Goal: Task Accomplishment & Management: Manage account settings

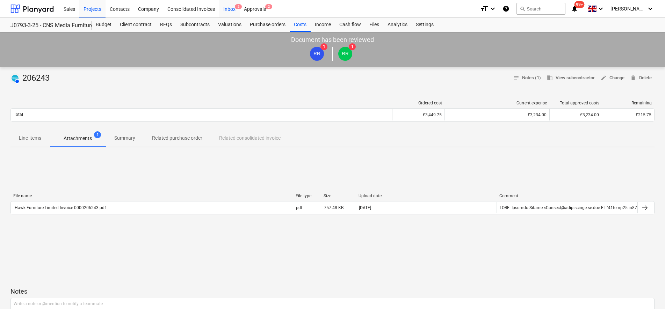
click at [230, 8] on div "Inbox 2" at bounding box center [229, 9] width 21 height 18
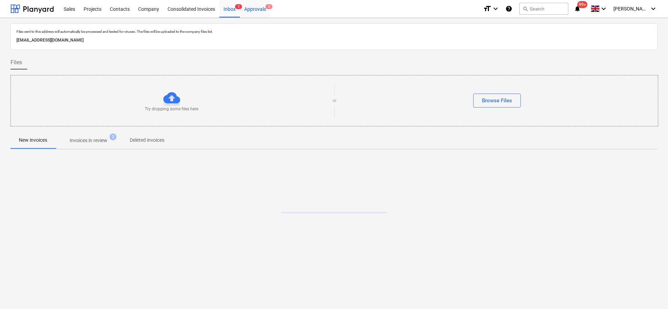
click at [262, 9] on div "Approvals 2" at bounding box center [255, 9] width 30 height 18
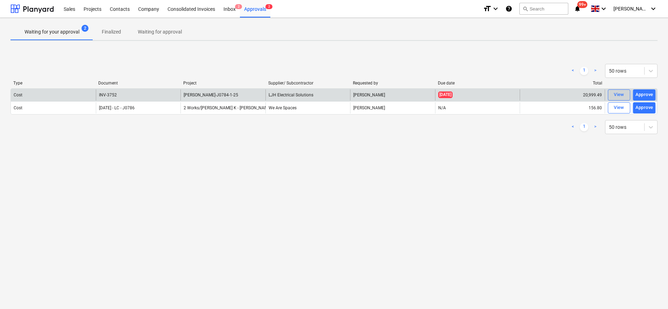
click at [619, 93] on div "View" at bounding box center [619, 95] width 10 height 8
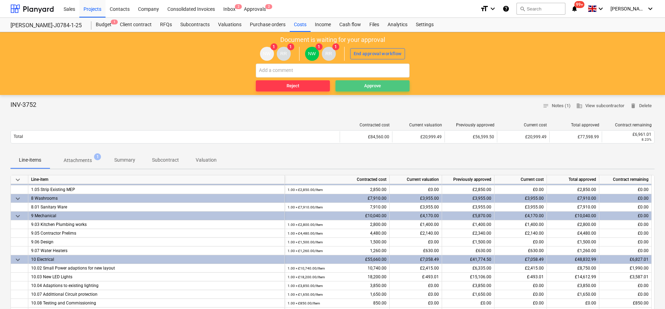
click at [377, 85] on div "Approve" at bounding box center [372, 86] width 17 height 8
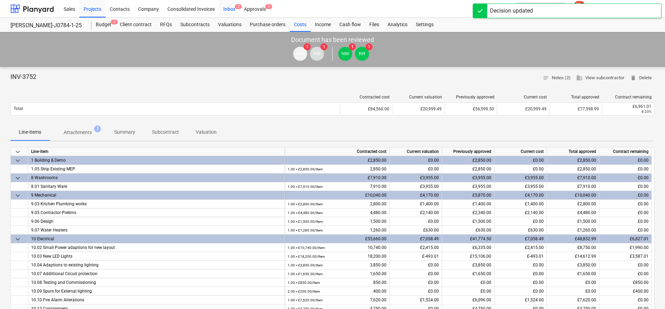
click at [235, 11] on div "Inbox 2" at bounding box center [229, 9] width 21 height 18
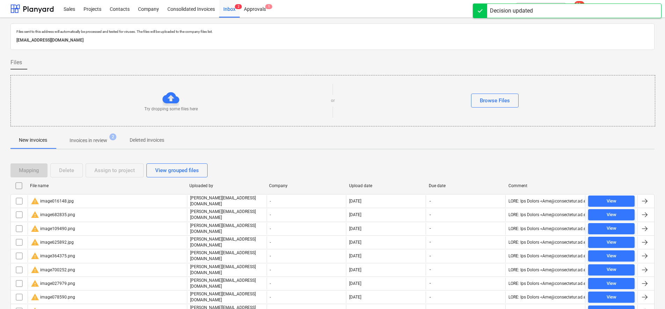
click at [18, 187] on input "checkbox" at bounding box center [18, 185] width 11 height 11
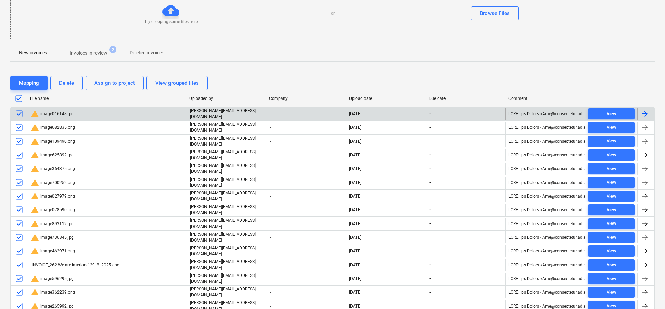
scroll to position [175, 0]
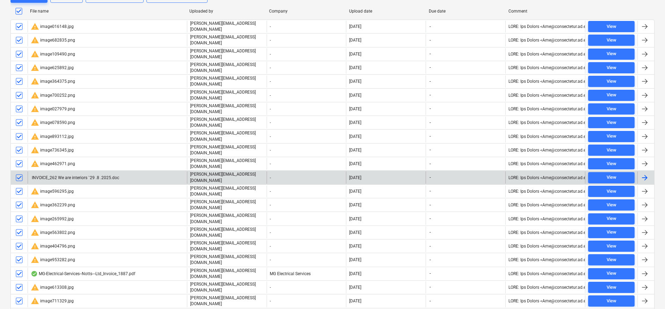
click at [21, 172] on input "checkbox" at bounding box center [19, 177] width 11 height 11
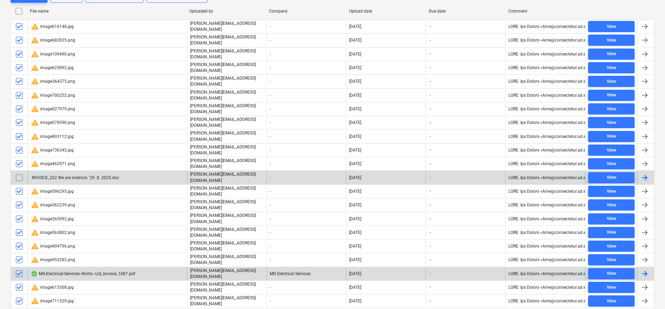
click at [21, 268] on input "checkbox" at bounding box center [19, 273] width 11 height 11
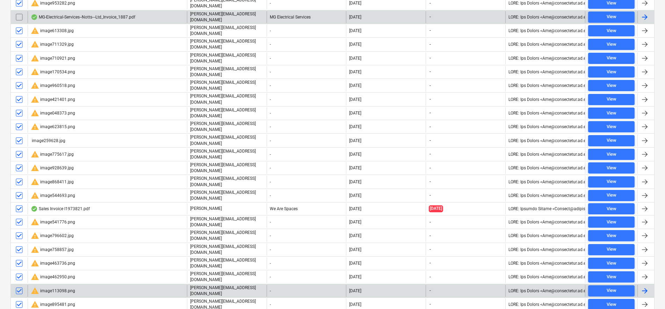
scroll to position [437, 0]
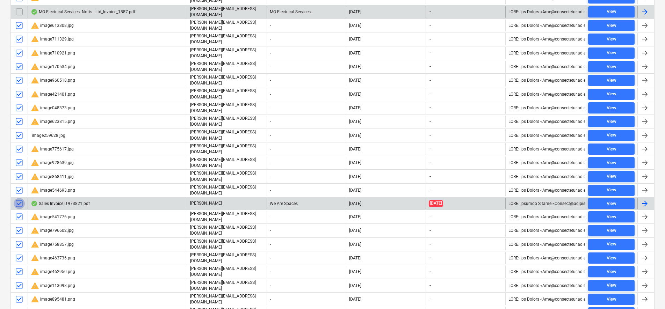
click at [19, 198] on input "checkbox" at bounding box center [19, 203] width 11 height 11
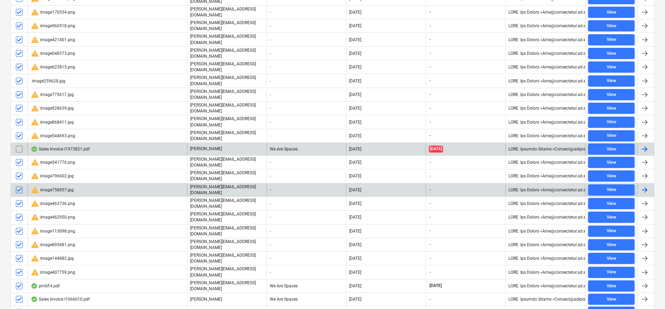
scroll to position [493, 0]
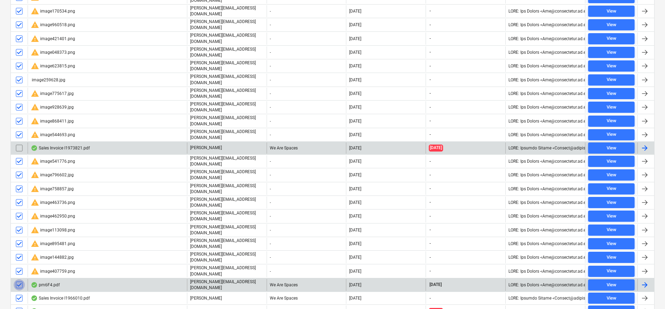
click at [17, 280] on input "checkbox" at bounding box center [19, 285] width 11 height 11
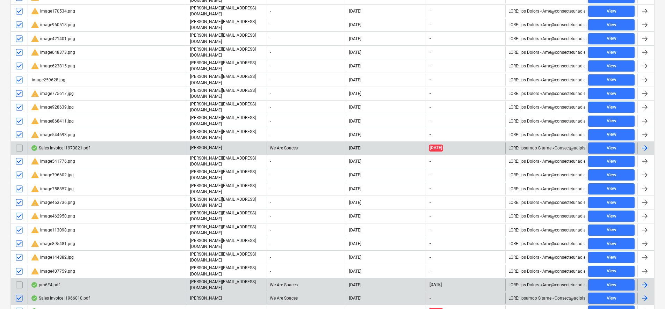
click at [22, 293] on input "checkbox" at bounding box center [19, 298] width 11 height 11
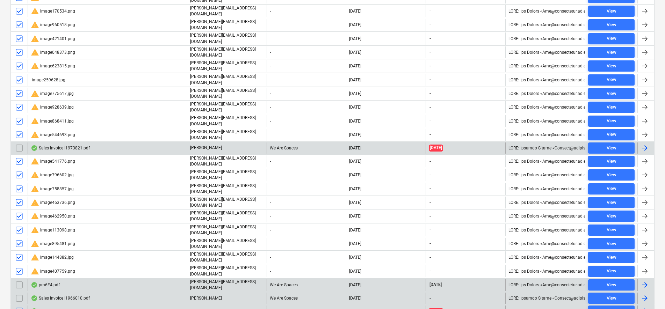
click at [21, 306] on input "checkbox" at bounding box center [19, 311] width 11 height 11
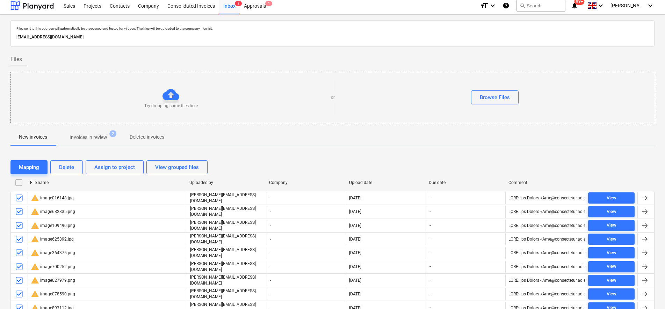
scroll to position [0, 0]
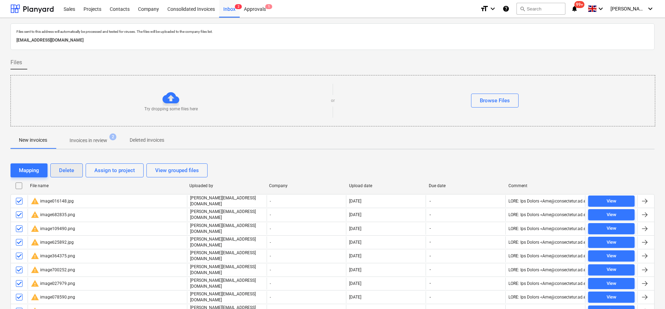
click at [64, 173] on div "Delete" at bounding box center [66, 170] width 15 height 9
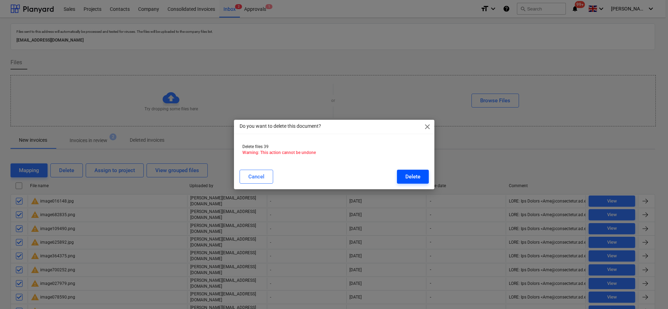
drag, startPoint x: 435, startPoint y: 177, endPoint x: 422, endPoint y: 178, distance: 13.0
click at [433, 177] on div "Do you want to delete this document? close Delete files 39 Warning: This action…" at bounding box center [334, 154] width 668 height 309
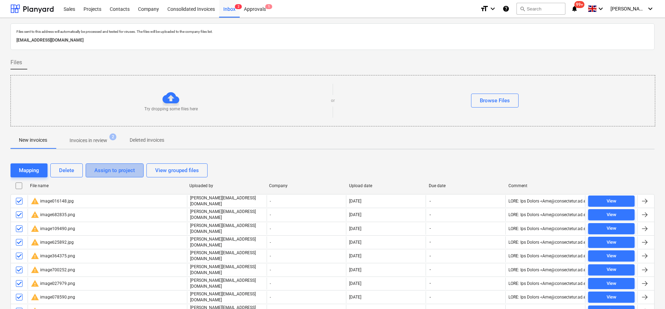
click at [94, 174] on button "Assign to project" at bounding box center [115, 171] width 58 height 14
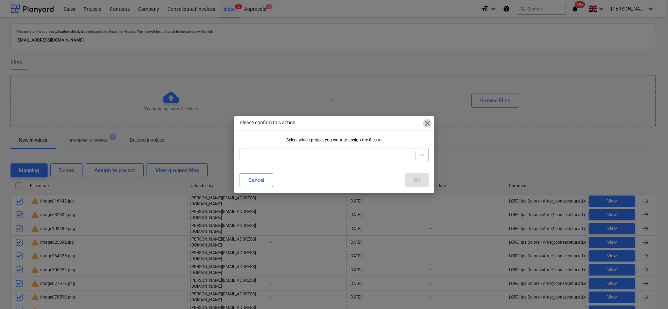
drag, startPoint x: 425, startPoint y: 124, endPoint x: 336, endPoint y: 159, distance: 95.5
click at [425, 124] on span "close" at bounding box center [427, 123] width 8 height 8
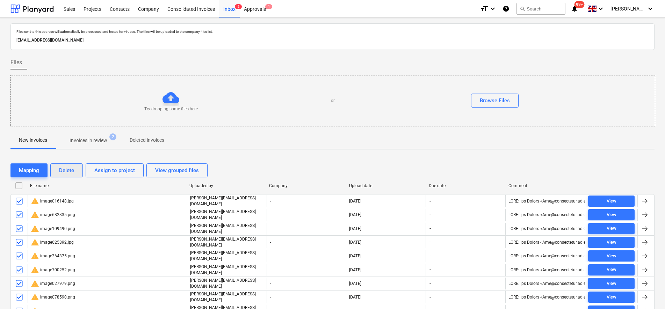
click at [58, 171] on button "Delete" at bounding box center [66, 171] width 33 height 14
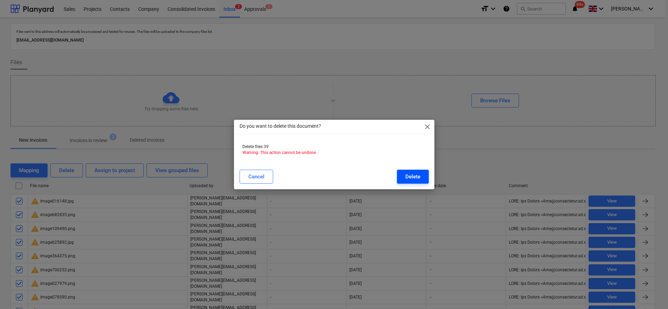
click at [422, 174] on button "Delete" at bounding box center [413, 177] width 32 height 14
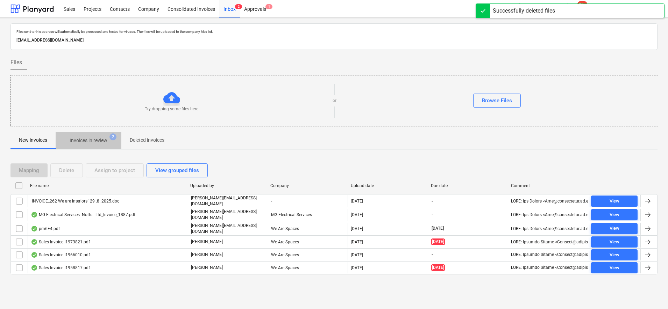
click at [66, 144] on span "Invoices in review 2" at bounding box center [88, 140] width 49 height 7
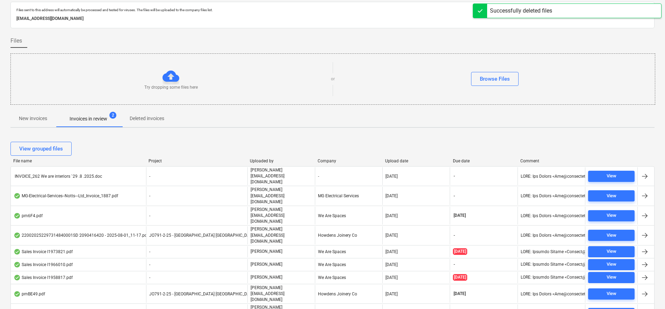
scroll to position [34, 0]
